Goal: Information Seeking & Learning: Learn about a topic

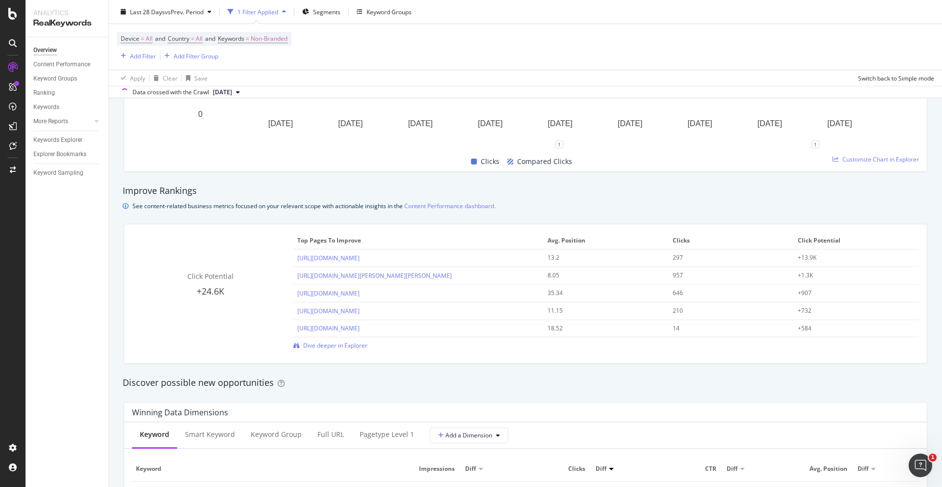
scroll to position [616, 0]
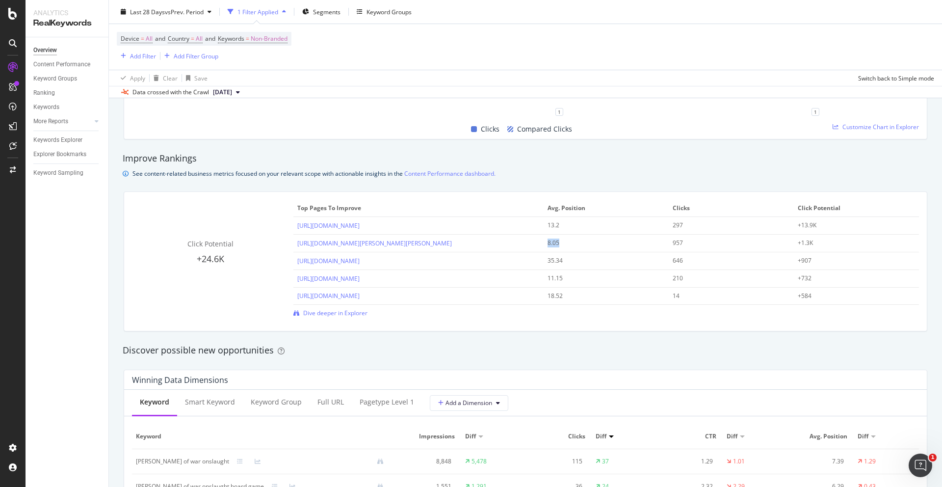
drag, startPoint x: 559, startPoint y: 242, endPoint x: 548, endPoint y: 243, distance: 10.9
click at [548, 243] on div "8.05" at bounding box center [601, 242] width 106 height 9
drag, startPoint x: 685, startPoint y: 245, endPoint x: 670, endPoint y: 246, distance: 14.8
click at [670, 246] on td "957" at bounding box center [731, 246] width 125 height 18
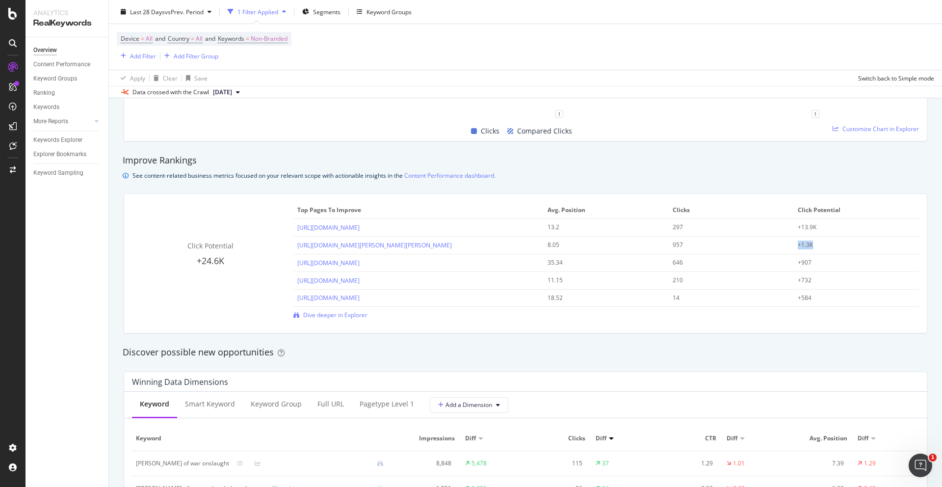
drag, startPoint x: 820, startPoint y: 246, endPoint x: 794, endPoint y: 249, distance: 26.2
click at [794, 249] on td "+1.3K" at bounding box center [856, 246] width 125 height 18
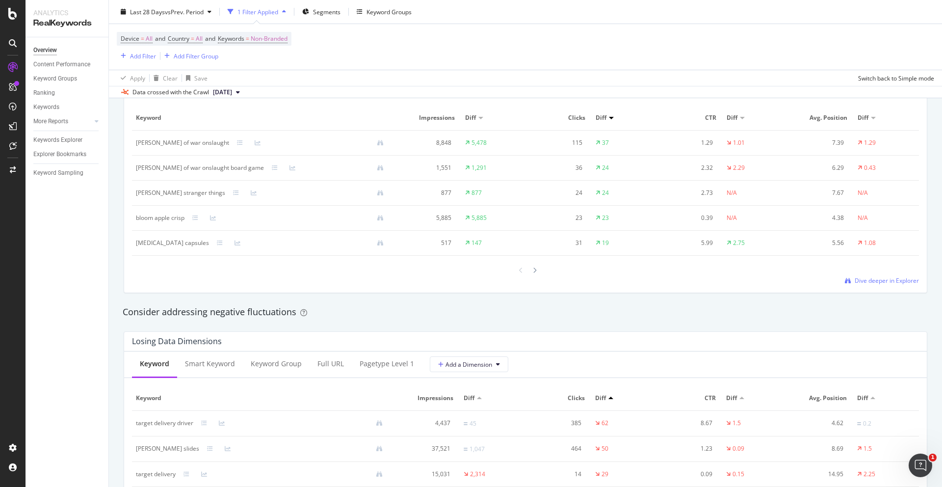
scroll to position [935, 0]
